Goal: Information Seeking & Learning: Find specific fact

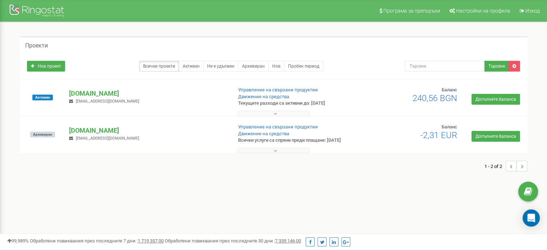
click at [275, 111] on icon at bounding box center [275, 113] width 3 height 5
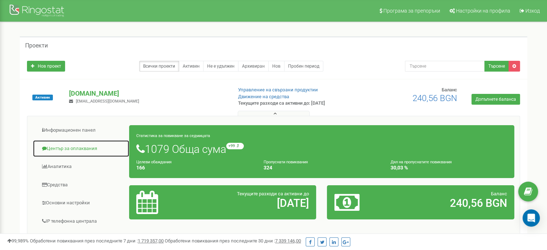
click at [59, 146] on link "Център за оплаквания" at bounding box center [81, 149] width 97 height 18
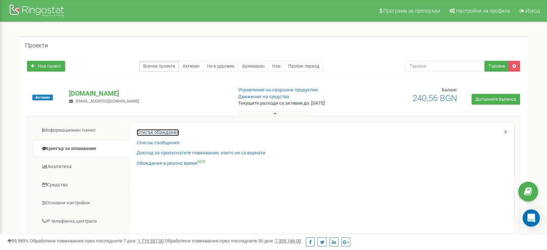
click at [167, 132] on link "Списък обаждания" at bounding box center [158, 132] width 42 height 7
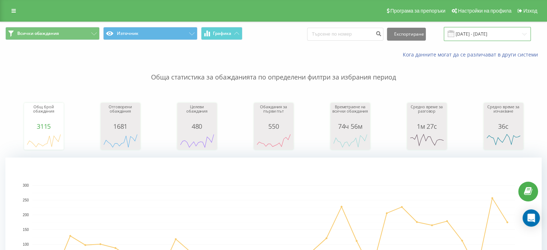
click at [523, 35] on input "[DATE] - [DATE]" at bounding box center [487, 34] width 87 height 14
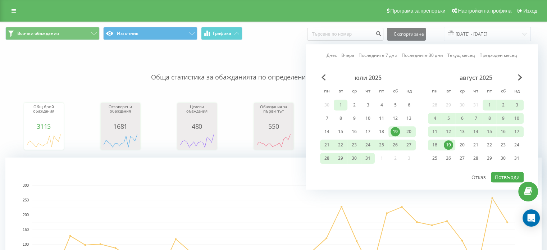
click at [341, 101] on div "1" at bounding box center [340, 104] width 9 height 9
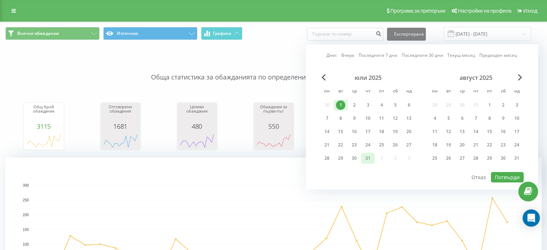
click at [369, 158] on div "31" at bounding box center [367, 157] width 9 height 9
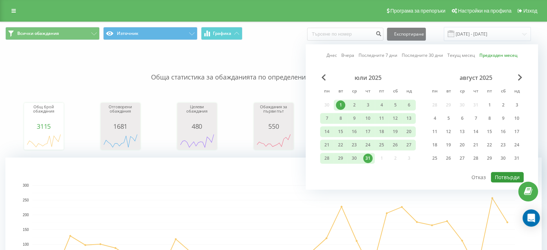
click at [506, 176] on button "Потвърди" at bounding box center [507, 177] width 33 height 10
type input "[DATE] - [DATE]"
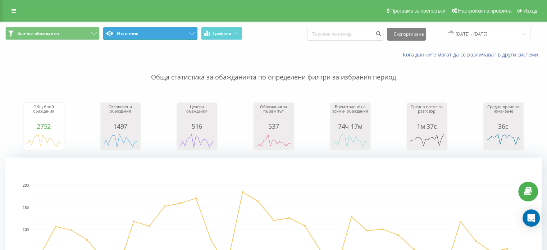
click at [193, 32] on icon at bounding box center [191, 33] width 5 height 3
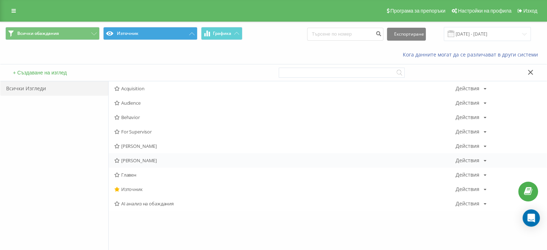
click at [139, 159] on span "[PERSON_NAME]" at bounding box center [284, 160] width 341 height 5
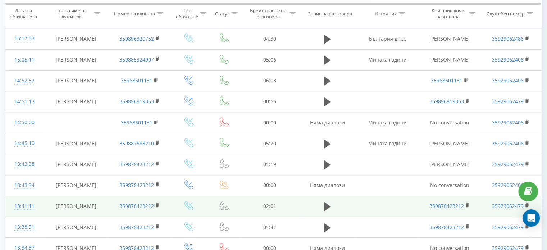
scroll to position [650, 0]
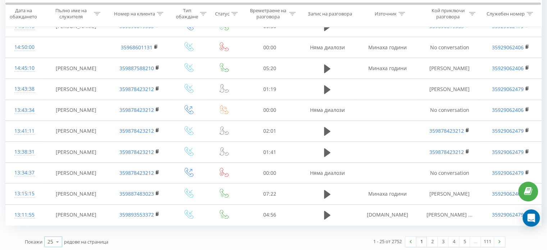
click at [58, 239] on icon at bounding box center [57, 242] width 11 height 14
click at [55, 230] on span "100" at bounding box center [51, 231] width 9 height 7
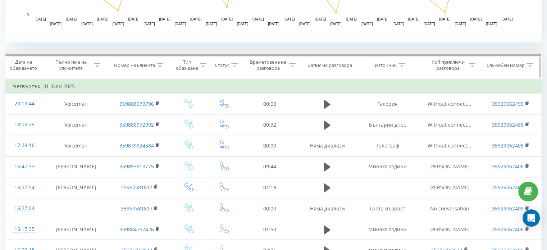
scroll to position [252, 0]
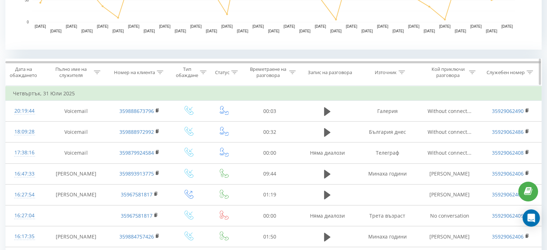
click at [528, 70] on icon at bounding box center [529, 72] width 6 height 4
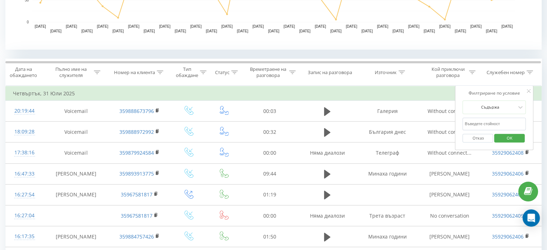
click at [495, 123] on input "text" at bounding box center [493, 124] width 63 height 13
drag, startPoint x: 484, startPoint y: 121, endPoint x: 489, endPoint y: 123, distance: 4.7
click at [489, 123] on input "35929062491" at bounding box center [493, 124] width 63 height 13
type input "35929062406"
click at [505, 136] on span "OK" at bounding box center [509, 137] width 20 height 11
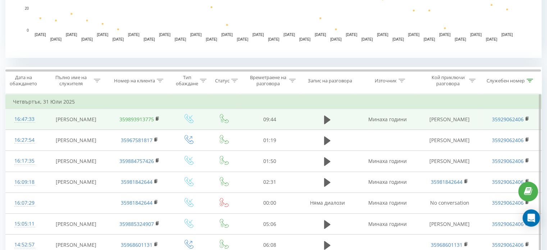
scroll to position [252, 0]
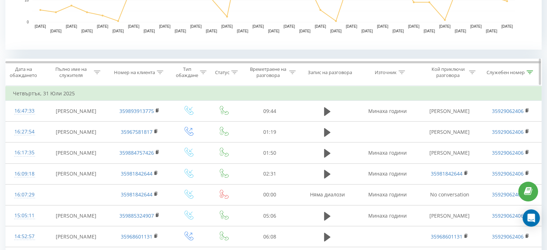
click at [293, 71] on icon at bounding box center [292, 72] width 6 height 4
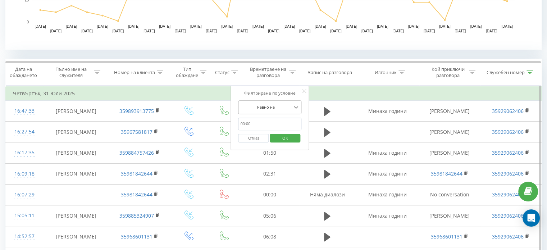
click at [296, 106] on icon at bounding box center [295, 107] width 7 height 7
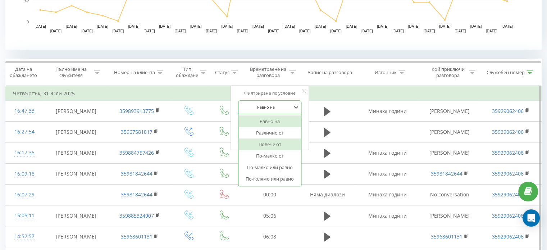
click at [270, 143] on div "Повече от" at bounding box center [270, 144] width 63 height 12
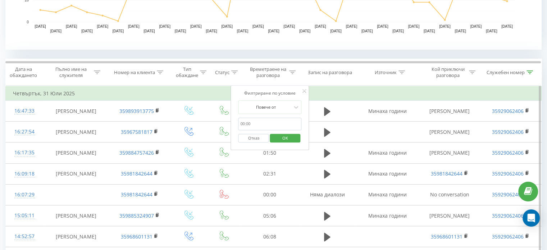
click at [250, 123] on input "text" at bounding box center [269, 124] width 63 height 13
type input "00:01"
click at [291, 138] on span "OK" at bounding box center [285, 137] width 20 height 11
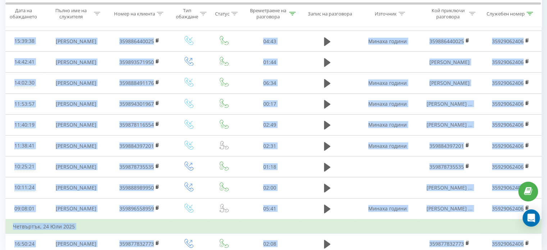
scroll to position [2313, 0]
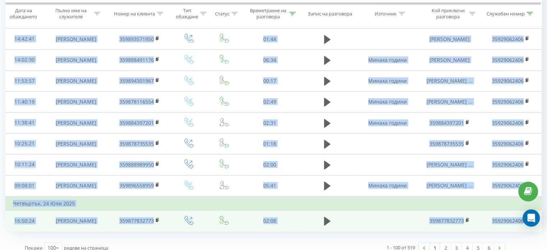
drag, startPoint x: 10, startPoint y: 112, endPoint x: 525, endPoint y: 206, distance: 523.5
copy tbody "99:35:20 Loremi Dolorsit 532876559616 97:03 Ametco adipis Elitse Doeiusmo 68361…"
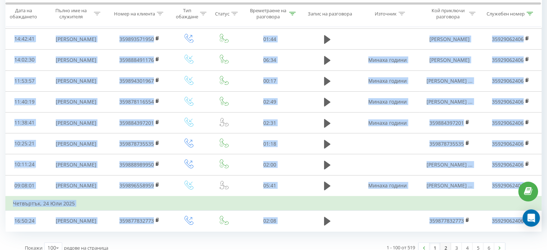
click at [445, 243] on link "2" at bounding box center [445, 248] width 11 height 10
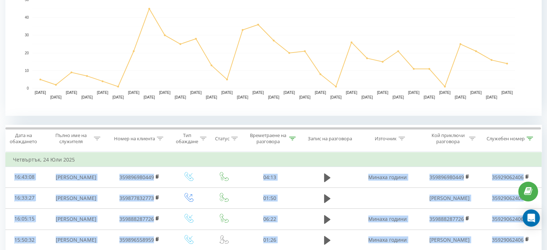
scroll to position [184, 0]
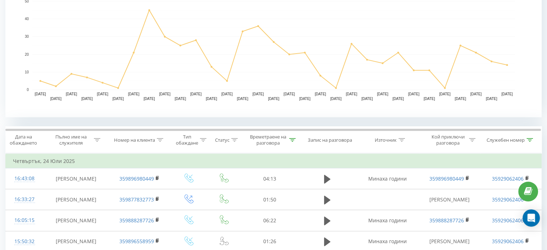
click at [210, 25] on rect "A chart." at bounding box center [273, 45] width 482 height 89
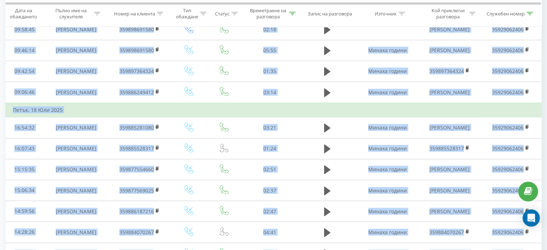
scroll to position [2299, 0]
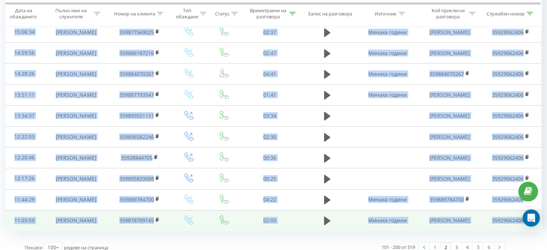
drag, startPoint x: 10, startPoint y: 100, endPoint x: 525, endPoint y: 205, distance: 525.6
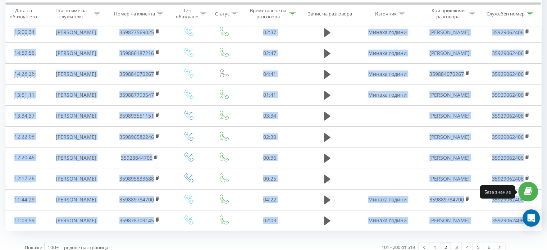
copy tbody "91:80:47 Loremi Dolorsit 964233251217 87:01 Ametco adipis 646313911552 91076565…"
click at [456, 242] on link "3" at bounding box center [456, 247] width 11 height 10
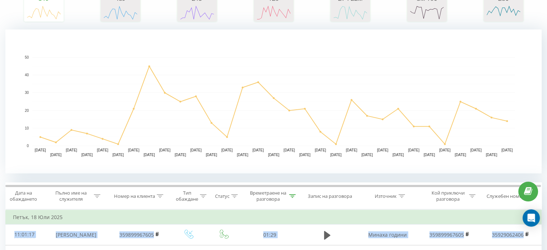
scroll to position [112, 0]
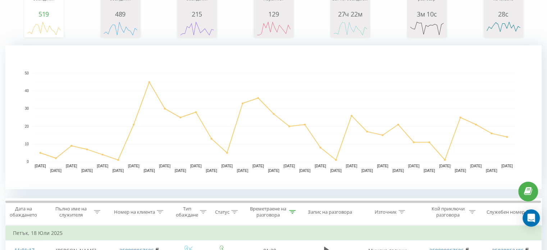
click at [236, 84] on rect "A chart." at bounding box center [273, 117] width 482 height 89
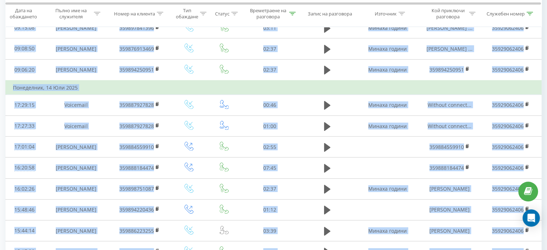
scroll to position [2270, 0]
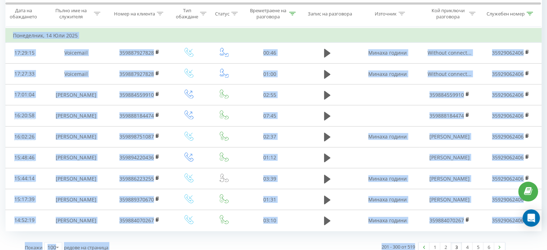
drag, startPoint x: 8, startPoint y: 134, endPoint x: 528, endPoint y: 266, distance: 536.5
copy tbody "88:57:01 Loremi Dolorsit 723203479197 39:41 Ametco adipis 671209593899 84000437…"
click at [467, 242] on link "4" at bounding box center [466, 247] width 11 height 10
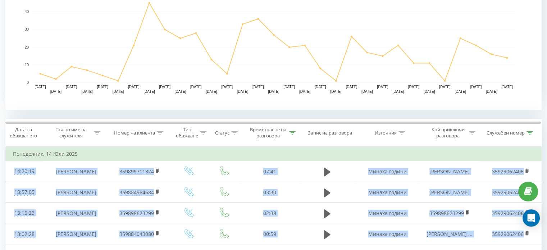
scroll to position [148, 0]
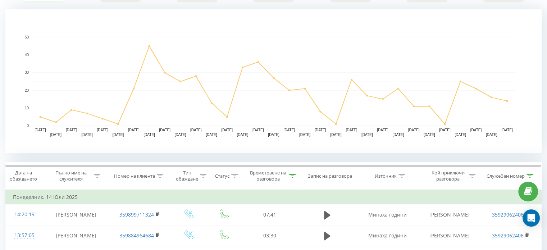
click at [280, 51] on rect "A chart." at bounding box center [273, 81] width 482 height 89
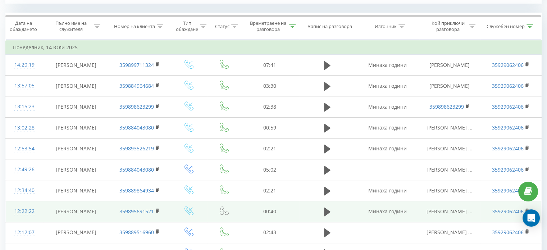
scroll to position [292, 0]
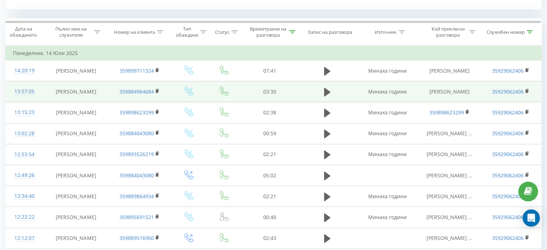
drag, startPoint x: 48, startPoint y: 68, endPoint x: 105, endPoint y: 95, distance: 62.9
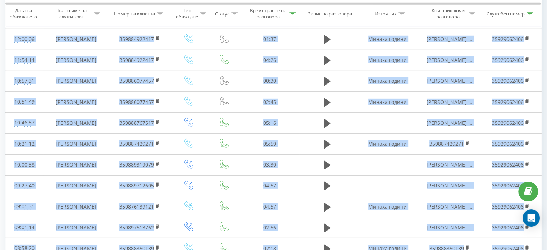
scroll to position [2285, 0]
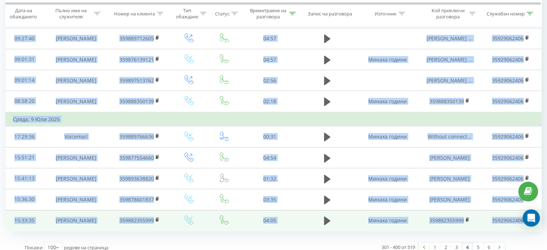
drag, startPoint x: 12, startPoint y: 65, endPoint x: 523, endPoint y: 207, distance: 531.0
copy tbody "46:35:98 Loremi Dolorsit 708321509841 39:78 Ametco adipis Elitse Doeiusmo 19573…"
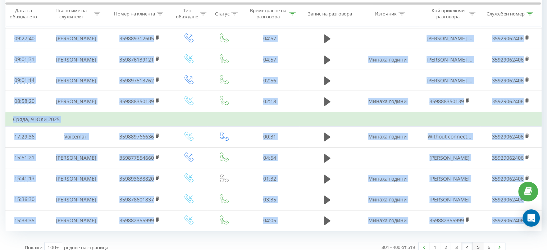
click at [477, 242] on link "5" at bounding box center [477, 247] width 11 height 10
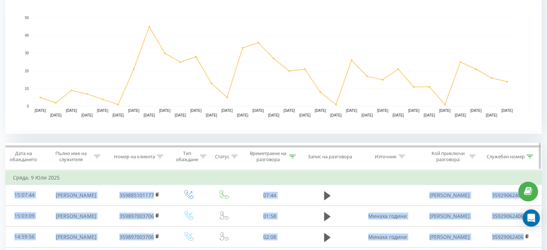
scroll to position [112, 0]
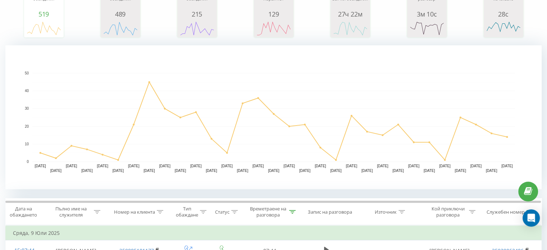
click at [338, 96] on rect "A chart." at bounding box center [273, 117] width 482 height 89
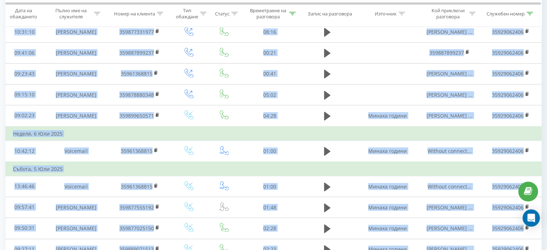
scroll to position [2285, 0]
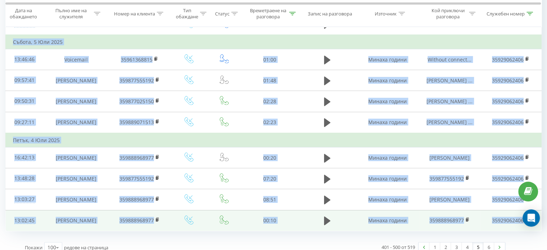
drag, startPoint x: 10, startPoint y: 66, endPoint x: 525, endPoint y: 203, distance: 532.4
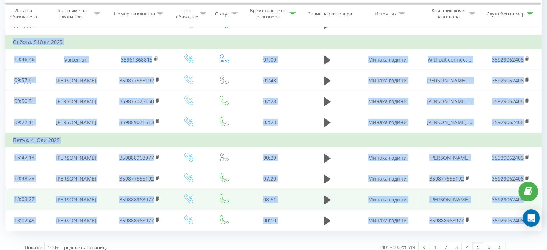
copy tbody "51:01:89 Loremi Dolorsit 657457642994 45:75 Ametco Adipisci 03750558998 03:80:1…"
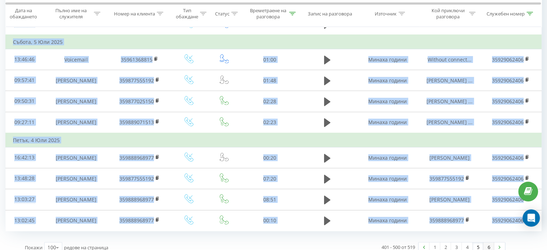
click at [489, 242] on link "6" at bounding box center [488, 247] width 11 height 10
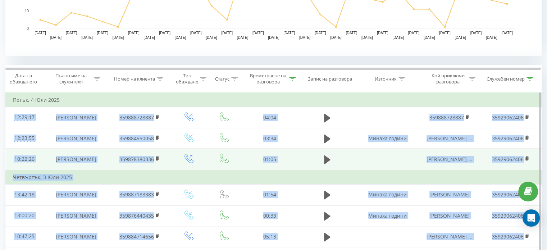
scroll to position [148, 0]
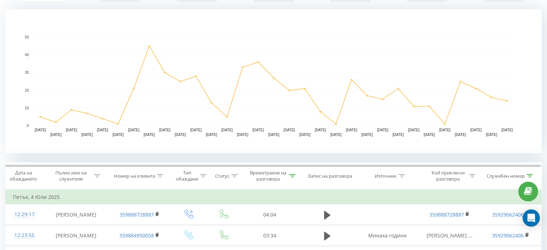
click at [198, 40] on rect "A chart." at bounding box center [273, 81] width 482 height 89
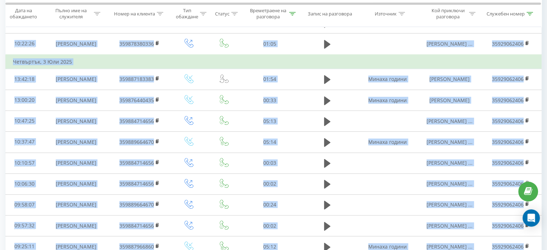
scroll to position [568, 0]
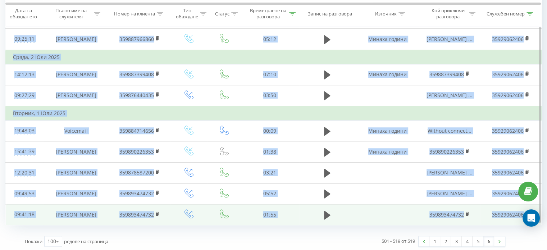
drag, startPoint x: 12, startPoint y: 63, endPoint x: 525, endPoint y: 203, distance: 531.8
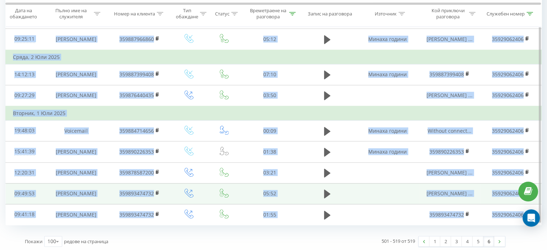
copy tbody "72:15:66 Loremi Dolorsi Ametco 547844528240 15:00 882414939690 55915968531 42:2…"
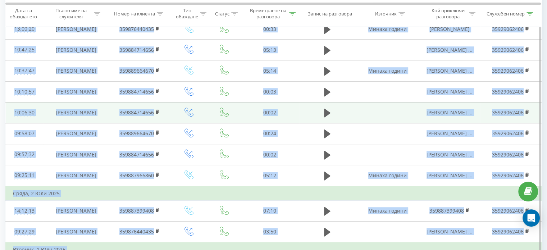
scroll to position [316, 0]
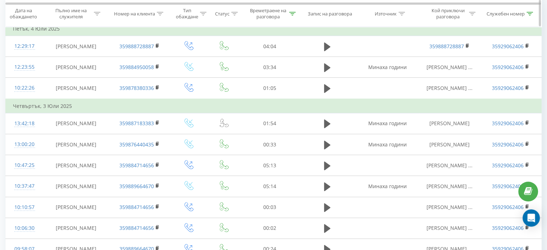
click at [530, 13] on icon at bounding box center [529, 14] width 6 height 4
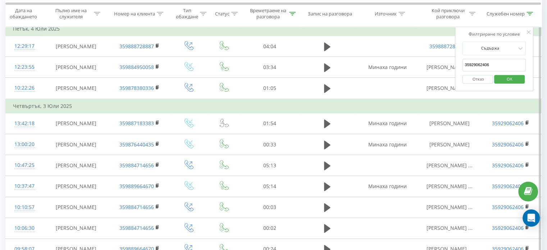
click at [489, 62] on input "35929062406" at bounding box center [493, 65] width 63 height 13
click at [516, 76] on span "OK" at bounding box center [509, 78] width 20 height 11
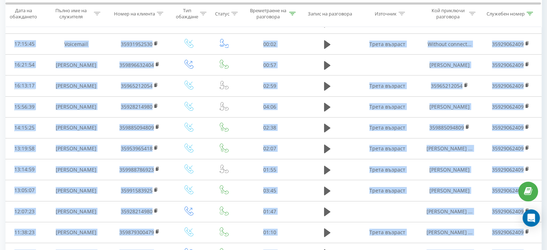
scroll to position [2399, 0]
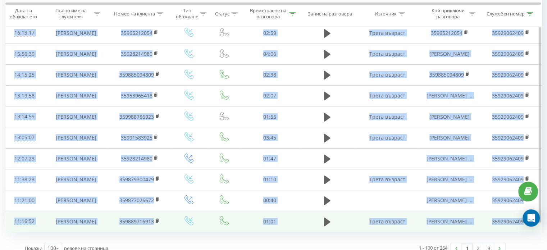
drag, startPoint x: 10, startPoint y: 77, endPoint x: 523, endPoint y: 205, distance: 528.7
copy tbody "98:79:75 Loremi Dolorsit 121242173366 97:42 Ametc adipisc 332993977618 60365403…"
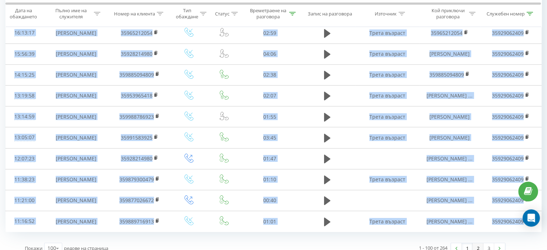
click at [478, 243] on link "2" at bounding box center [477, 248] width 11 height 10
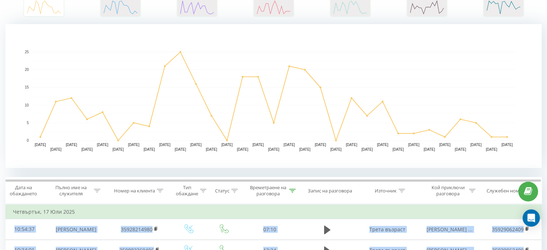
scroll to position [112, 0]
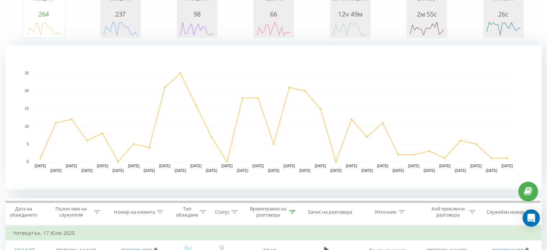
click at [358, 89] on rect "A chart." at bounding box center [273, 117] width 482 height 89
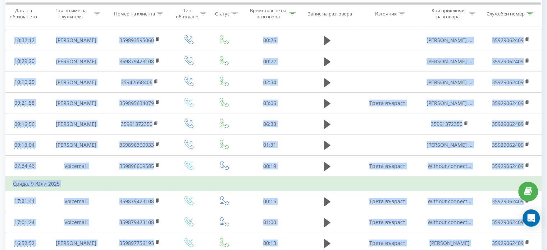
scroll to position [2313, 0]
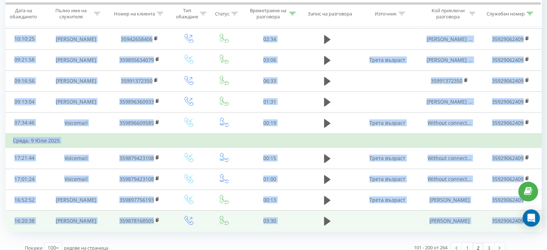
drag, startPoint x: 12, startPoint y: 65, endPoint x: 522, endPoint y: 207, distance: 529.8
copy tbody "58:18:77 Loremi Dolorsi Ametco 40923566860 65:75 Adipi elitsed Doeius Tempori .…"
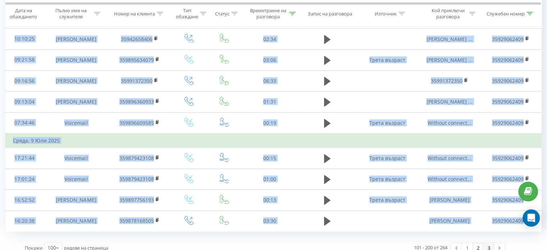
click at [487, 243] on link "3" at bounding box center [488, 248] width 11 height 10
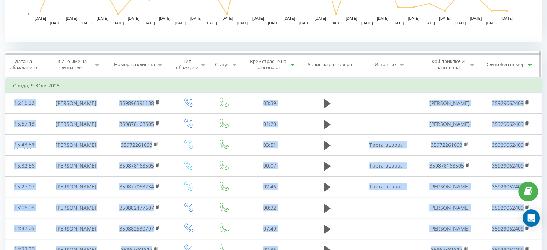
scroll to position [148, 0]
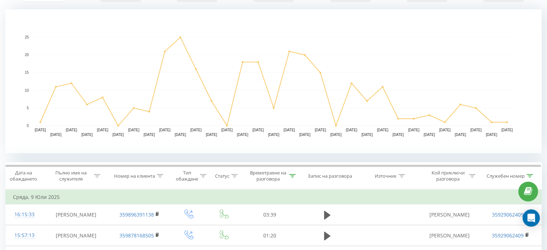
click at [348, 56] on rect "A chart." at bounding box center [273, 81] width 482 height 89
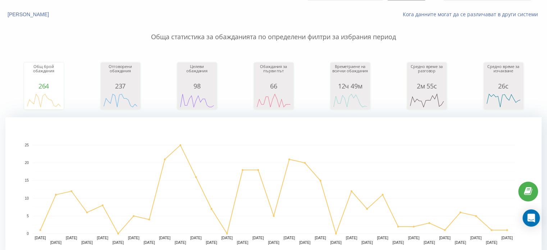
scroll to position [0, 0]
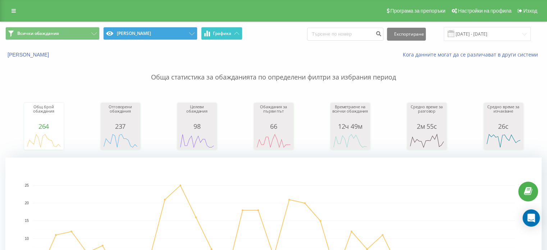
click at [236, 32] on icon at bounding box center [236, 33] width 5 height 3
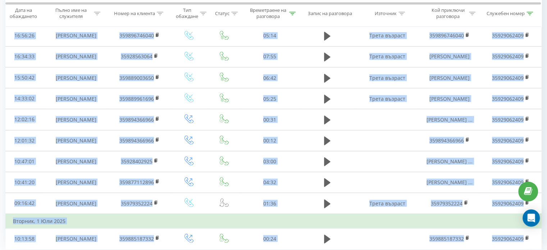
scroll to position [1318, 0]
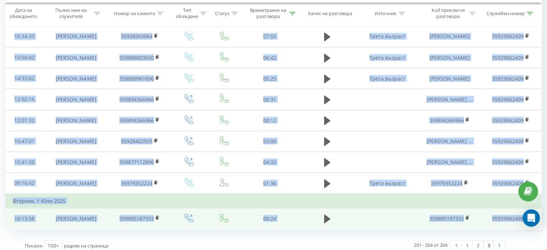
drag, startPoint x: 10, startPoint y: 112, endPoint x: 523, endPoint y: 204, distance: 521.1
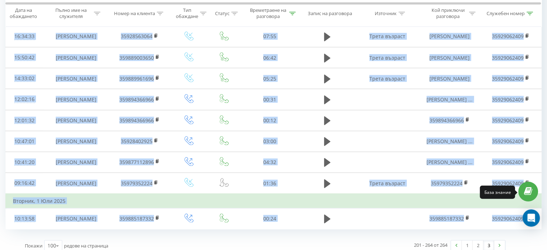
copy tbody "14:29:72 Loremi Dolorsit 669854113664 55:69 Ametco Adipisci 27704767067 98:12:2…"
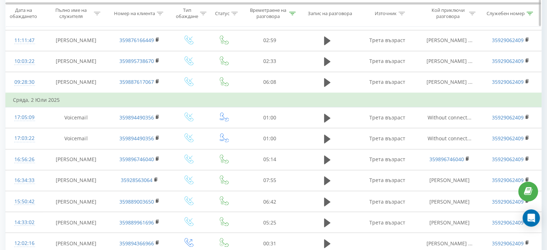
click at [529, 12] on icon at bounding box center [529, 14] width 6 height 4
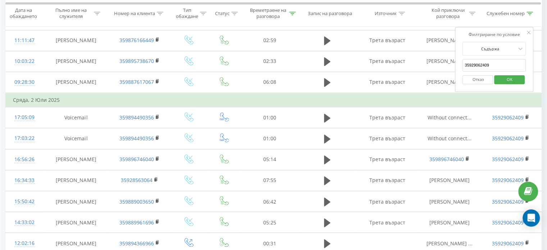
click at [488, 63] on input "35929062409" at bounding box center [493, 65] width 63 height 13
click at [509, 79] on span "OK" at bounding box center [509, 79] width 20 height 11
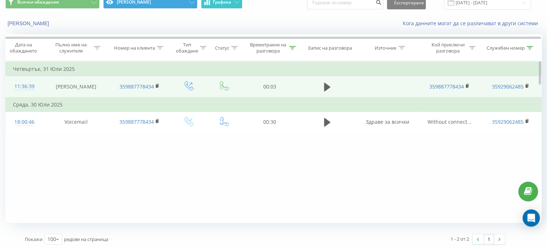
scroll to position [31, 0]
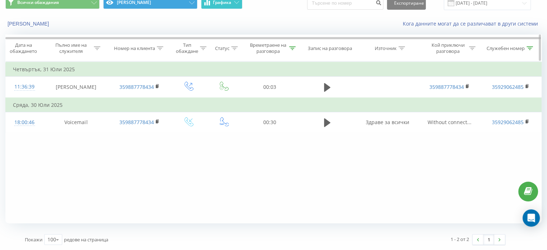
click at [529, 46] on icon at bounding box center [529, 48] width 6 height 4
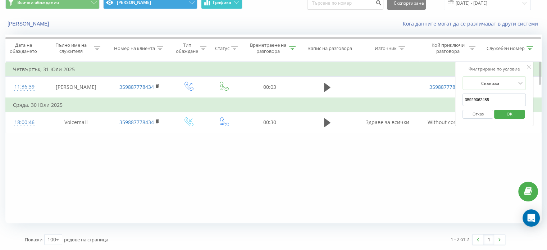
drag, startPoint x: 485, startPoint y: 100, endPoint x: 490, endPoint y: 98, distance: 5.0
click at [490, 98] on input "35929062485" at bounding box center [493, 99] width 63 height 13
click at [508, 115] on span "OK" at bounding box center [509, 113] width 20 height 11
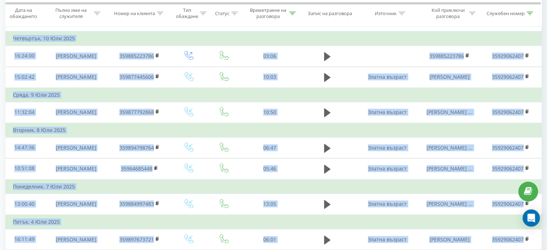
scroll to position [927, 0]
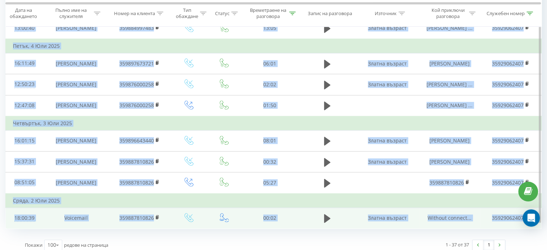
drag, startPoint x: 9, startPoint y: 112, endPoint x: 524, endPoint y: 204, distance: 523.4
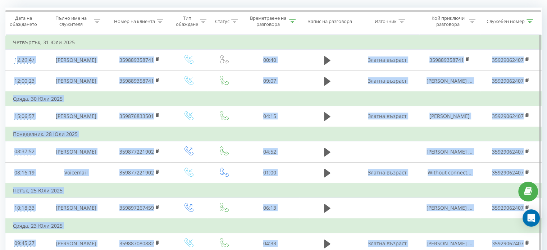
scroll to position [0, 0]
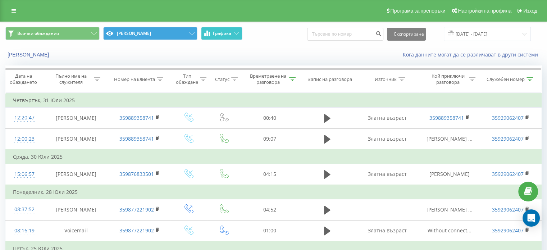
click at [261, 49] on div "Нулирайте филтрите Кога данните могат да се различават в други системи" at bounding box center [273, 54] width 546 height 17
click at [530, 79] on icon at bounding box center [529, 79] width 6 height 4
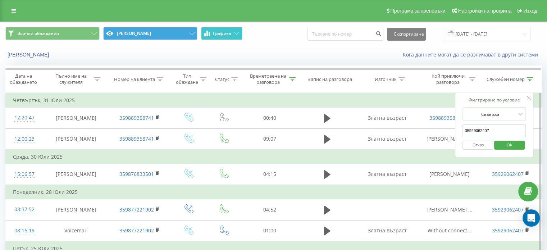
click at [488, 128] on input "35929062407" at bounding box center [493, 130] width 63 height 13
click at [513, 144] on span "OK" at bounding box center [509, 144] width 20 height 11
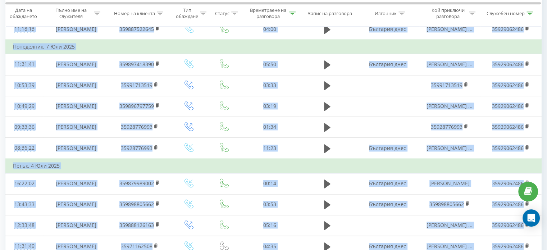
scroll to position [1059, 0]
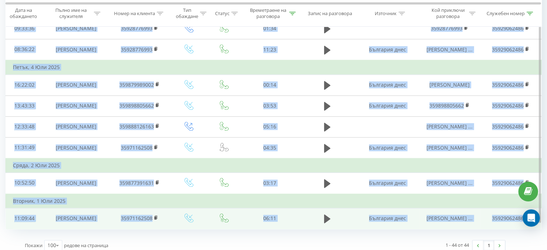
drag, startPoint x: 10, startPoint y: 112, endPoint x: 525, endPoint y: 203, distance: 522.7
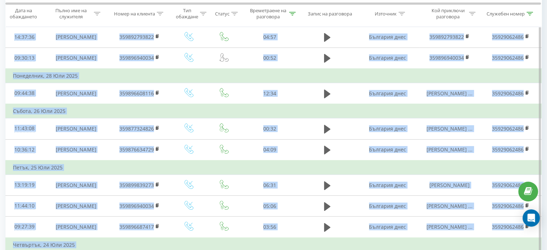
scroll to position [124, 0]
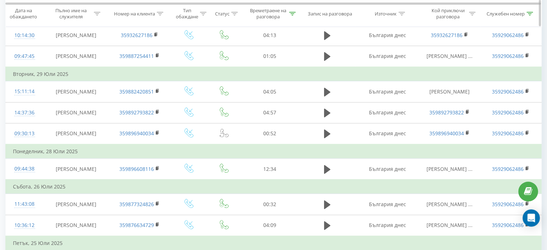
click at [529, 13] on icon at bounding box center [529, 14] width 6 height 4
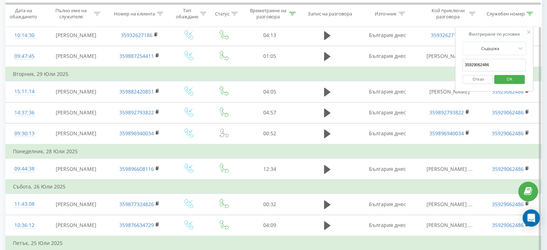
click at [489, 63] on input "35929062486" at bounding box center [493, 65] width 63 height 13
type input "35929062487"
click at [506, 77] on span "OK" at bounding box center [509, 78] width 20 height 11
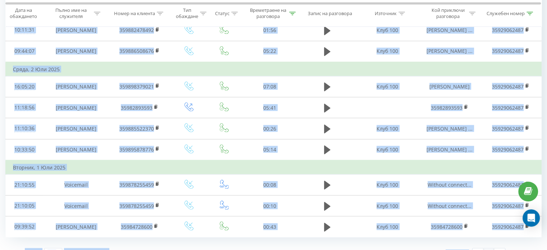
scroll to position [1310, 0]
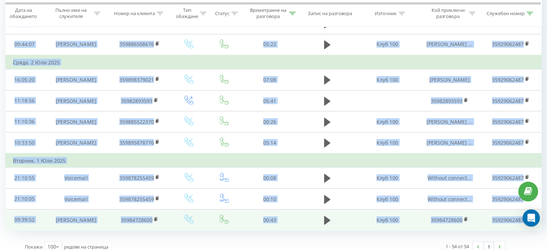
drag, startPoint x: 13, startPoint y: 111, endPoint x: 523, endPoint y: 207, distance: 519.2
